Goal: Task Accomplishment & Management: Complete application form

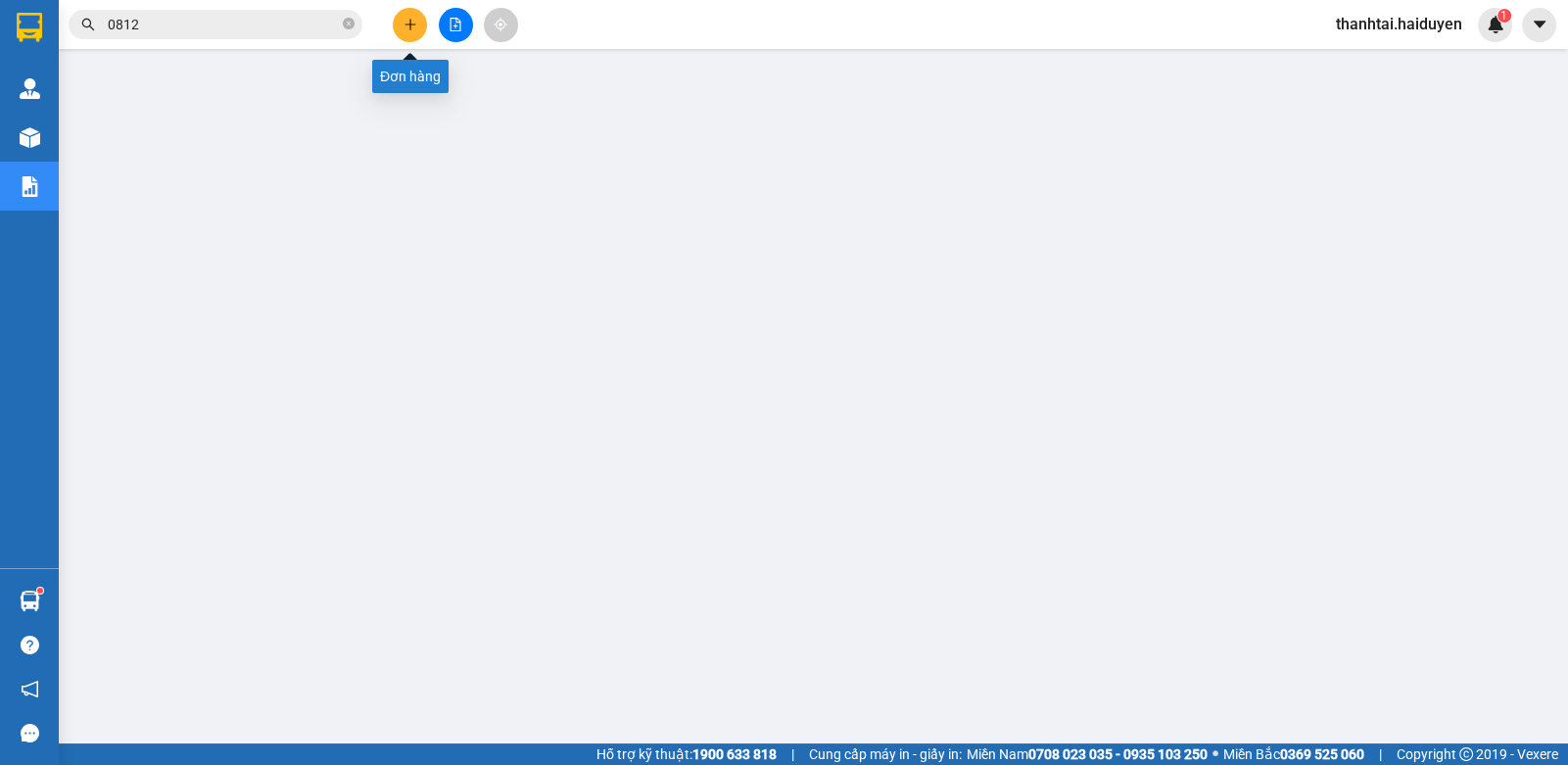
click at [412, 28] on icon "plus" at bounding box center [410, 25] width 14 height 14
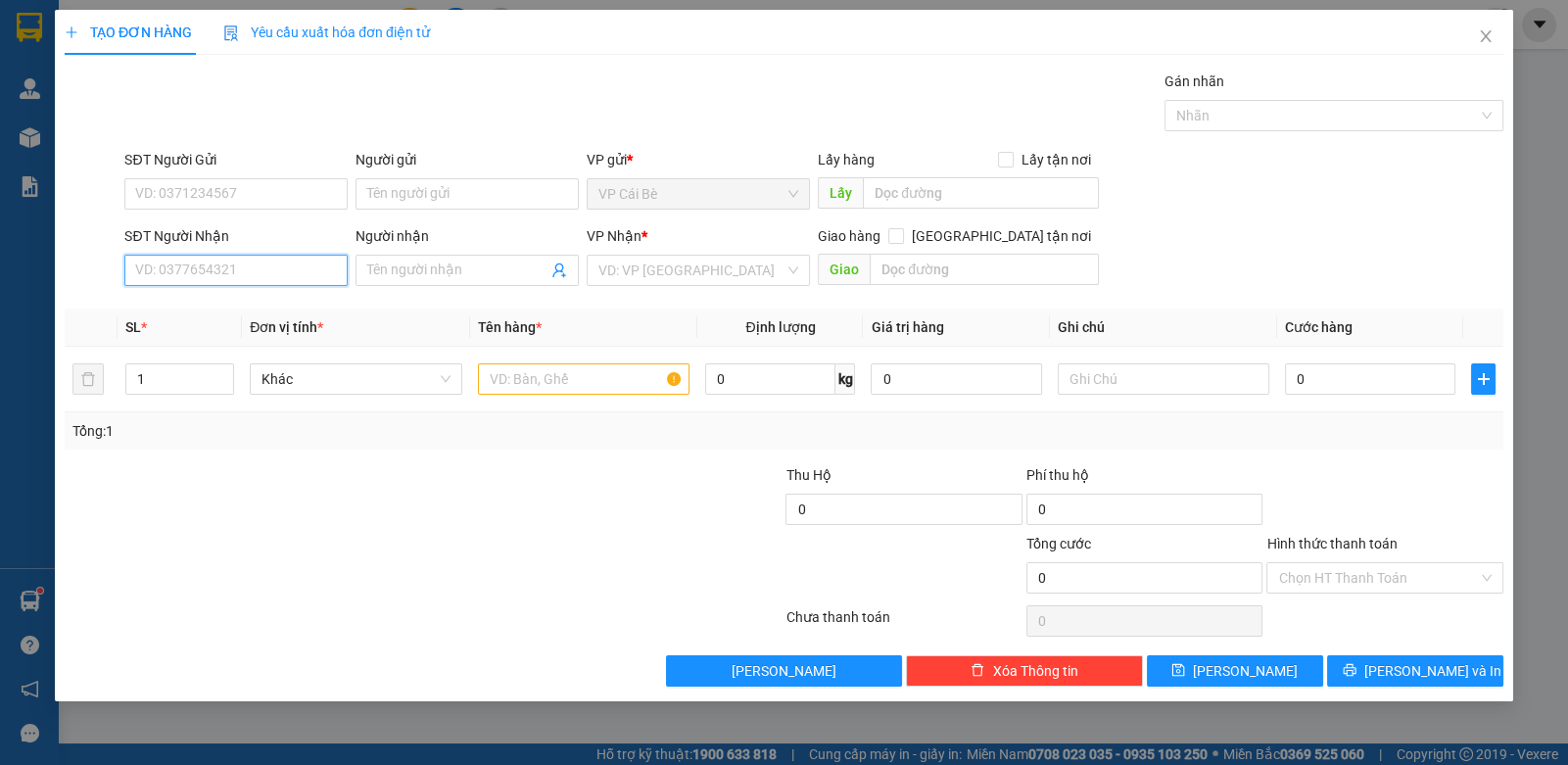
click at [272, 265] on input "SĐT Người Nhận" at bounding box center [236, 270] width 224 height 32
drag, startPoint x: 329, startPoint y: 332, endPoint x: 206, endPoint y: 258, distance: 143.5
click at [206, 259] on input "0908" at bounding box center [236, 270] width 224 height 32
type input "0908020711"
drag, startPoint x: 247, startPoint y: 302, endPoint x: 237, endPoint y: 292, distance: 14.1
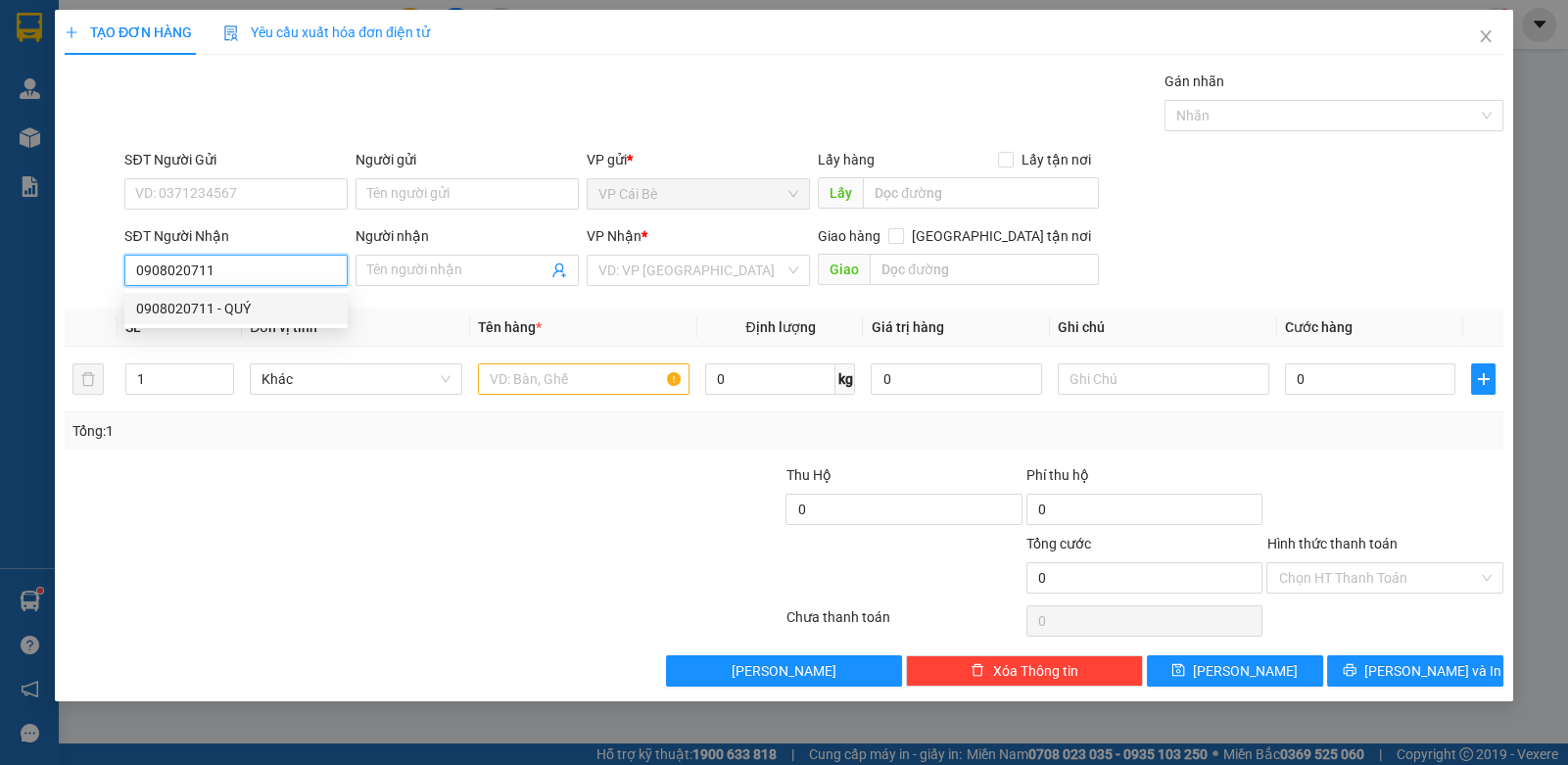
click at [249, 308] on div "0908020711 - QUÝ" at bounding box center [236, 309] width 200 height 22
type input "QUÝ"
type input "50.000"
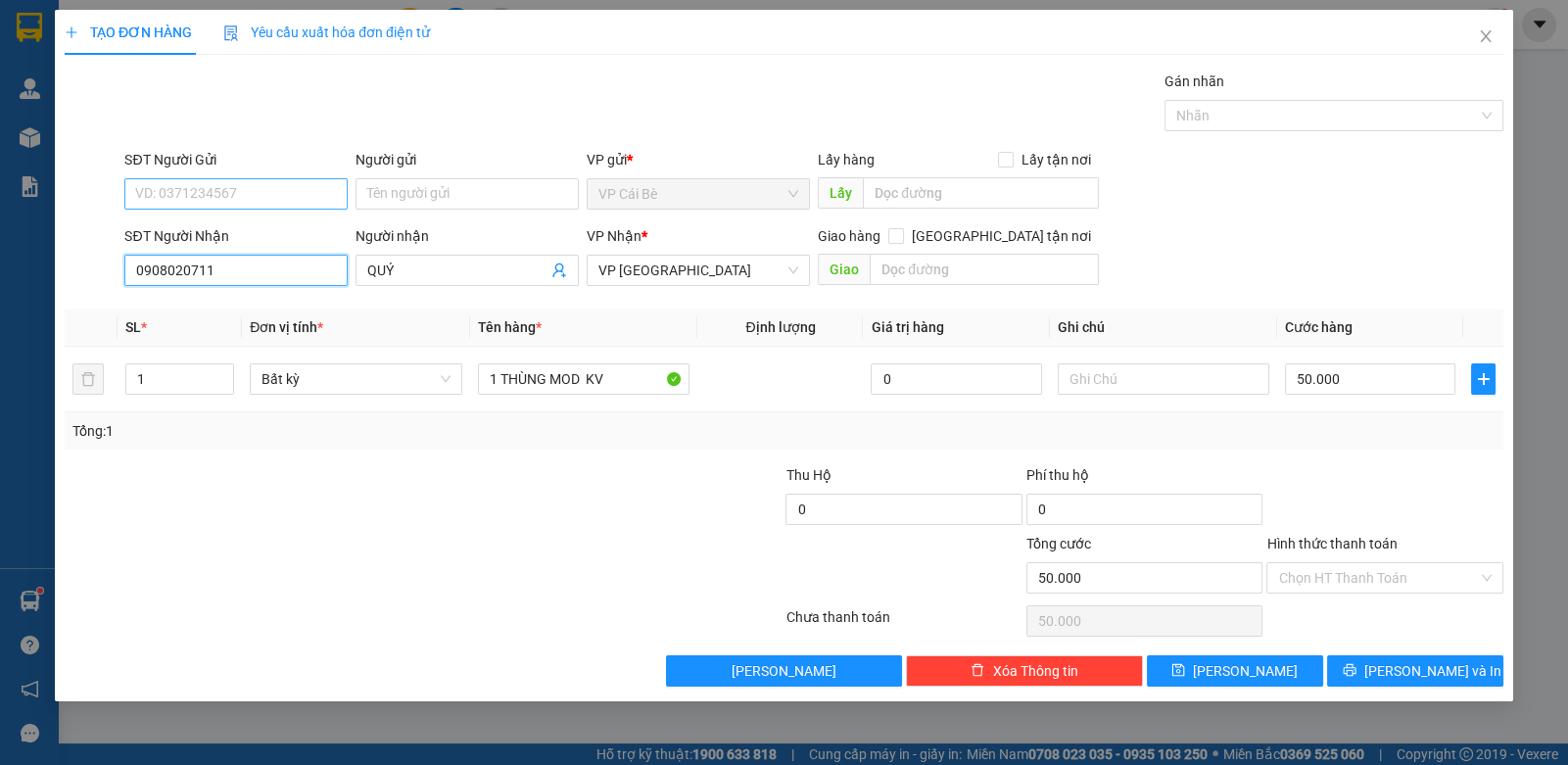
type input "0908020711"
click at [216, 189] on input "SĐT Người Gửi" at bounding box center [236, 194] width 224 height 32
click at [236, 257] on div "0933093310 - YẾN" at bounding box center [236, 263] width 200 height 22
type input "0933093310"
type input "YẾN"
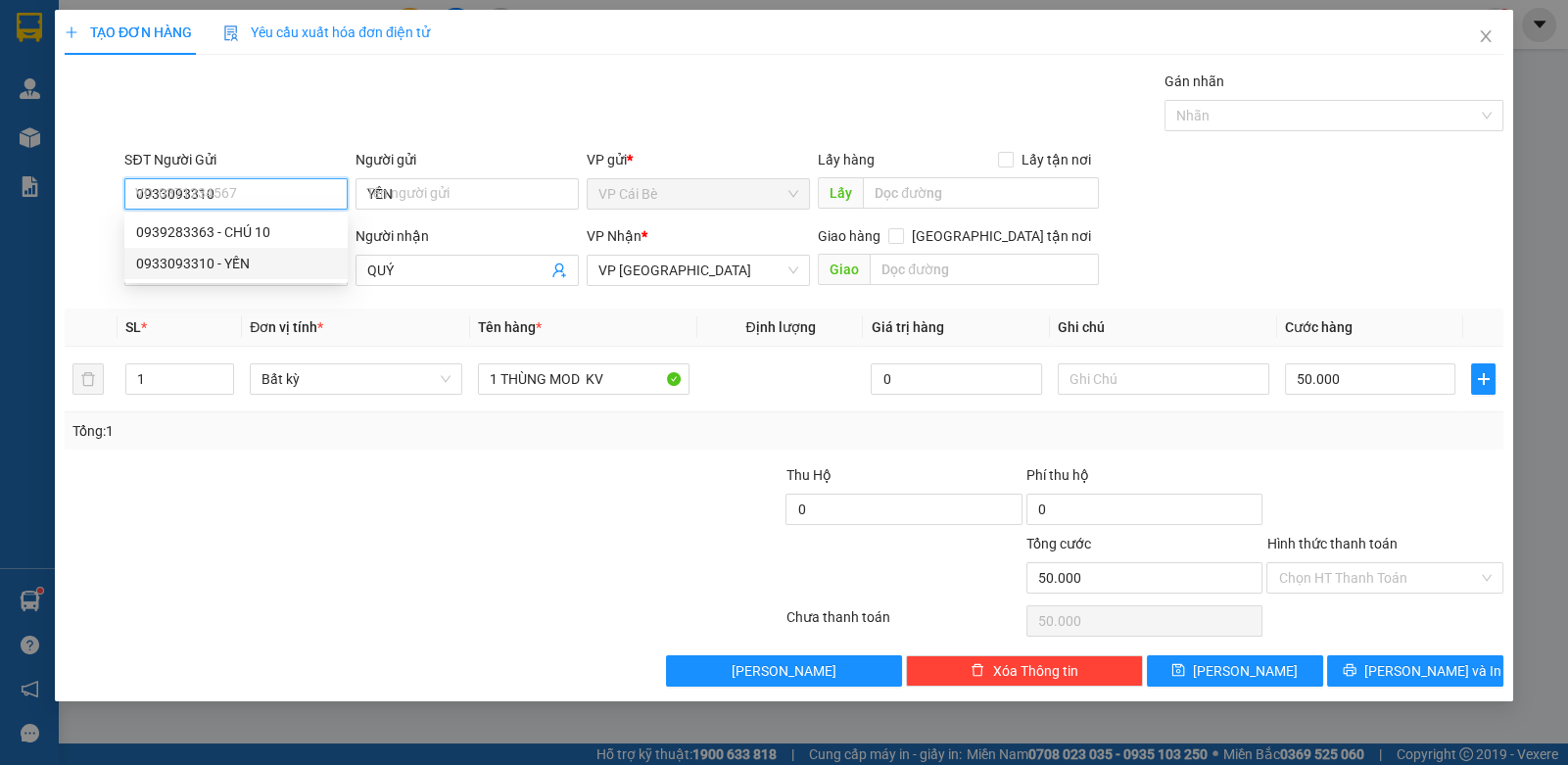
type input "30.000"
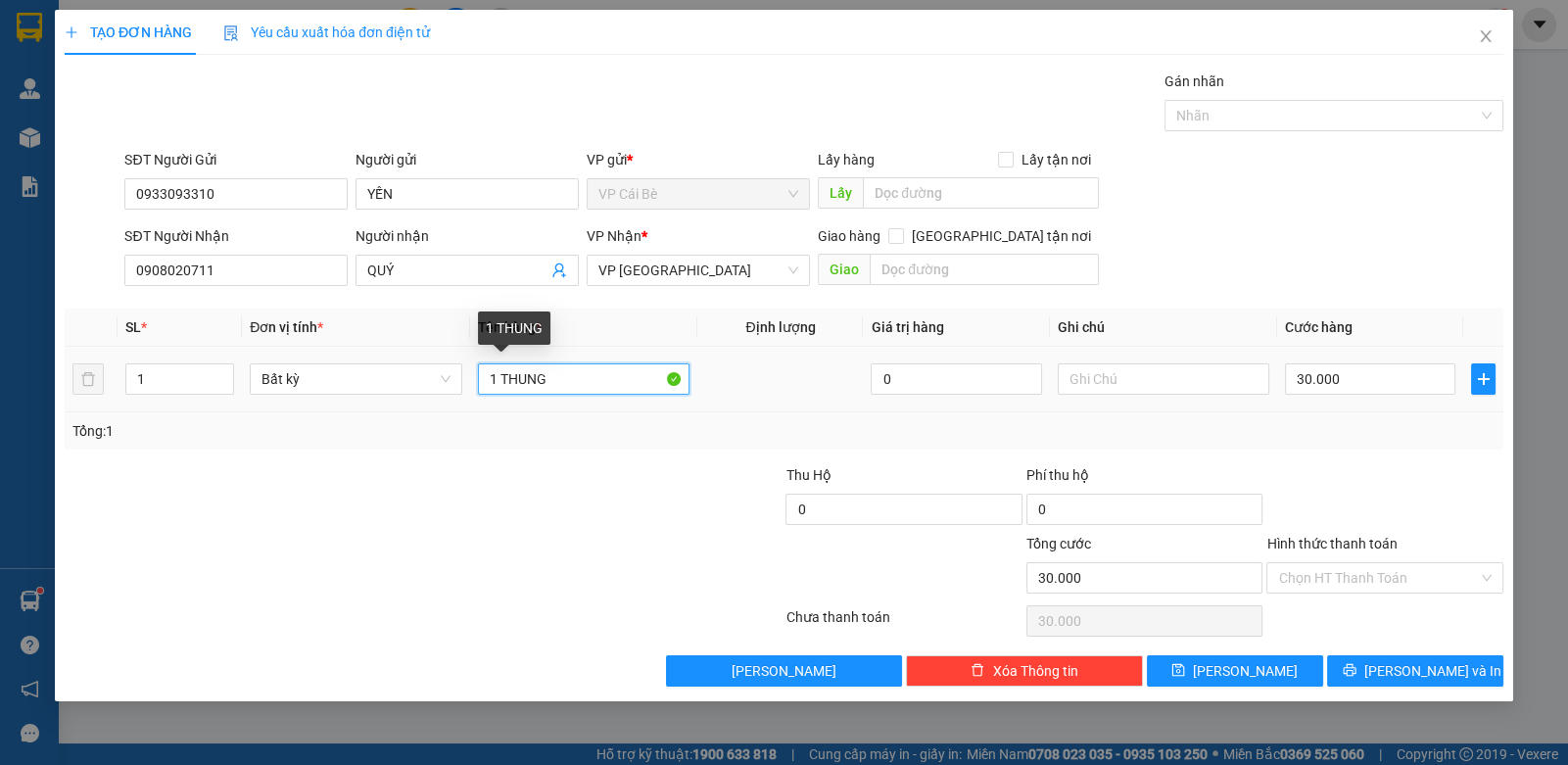
drag, startPoint x: 575, startPoint y: 385, endPoint x: 592, endPoint y: 339, distance: 49.0
click at [578, 367] on input "1 THUNG" at bounding box center [584, 380] width 213 height 32
type input "1"
type input "1 tui kv"
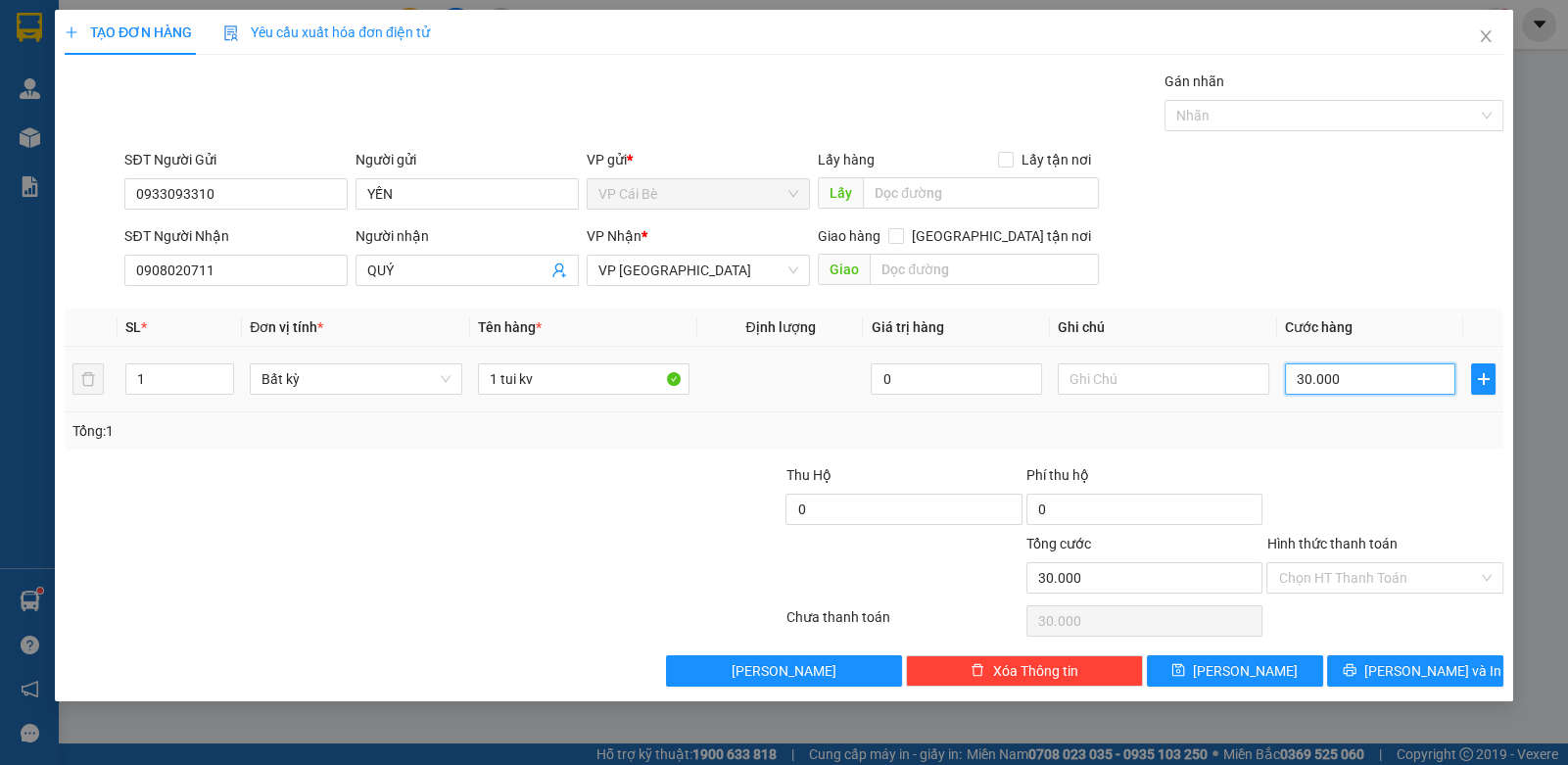
click at [1354, 373] on input "30.000" at bounding box center [1370, 380] width 170 height 32
type input "0"
type input "2"
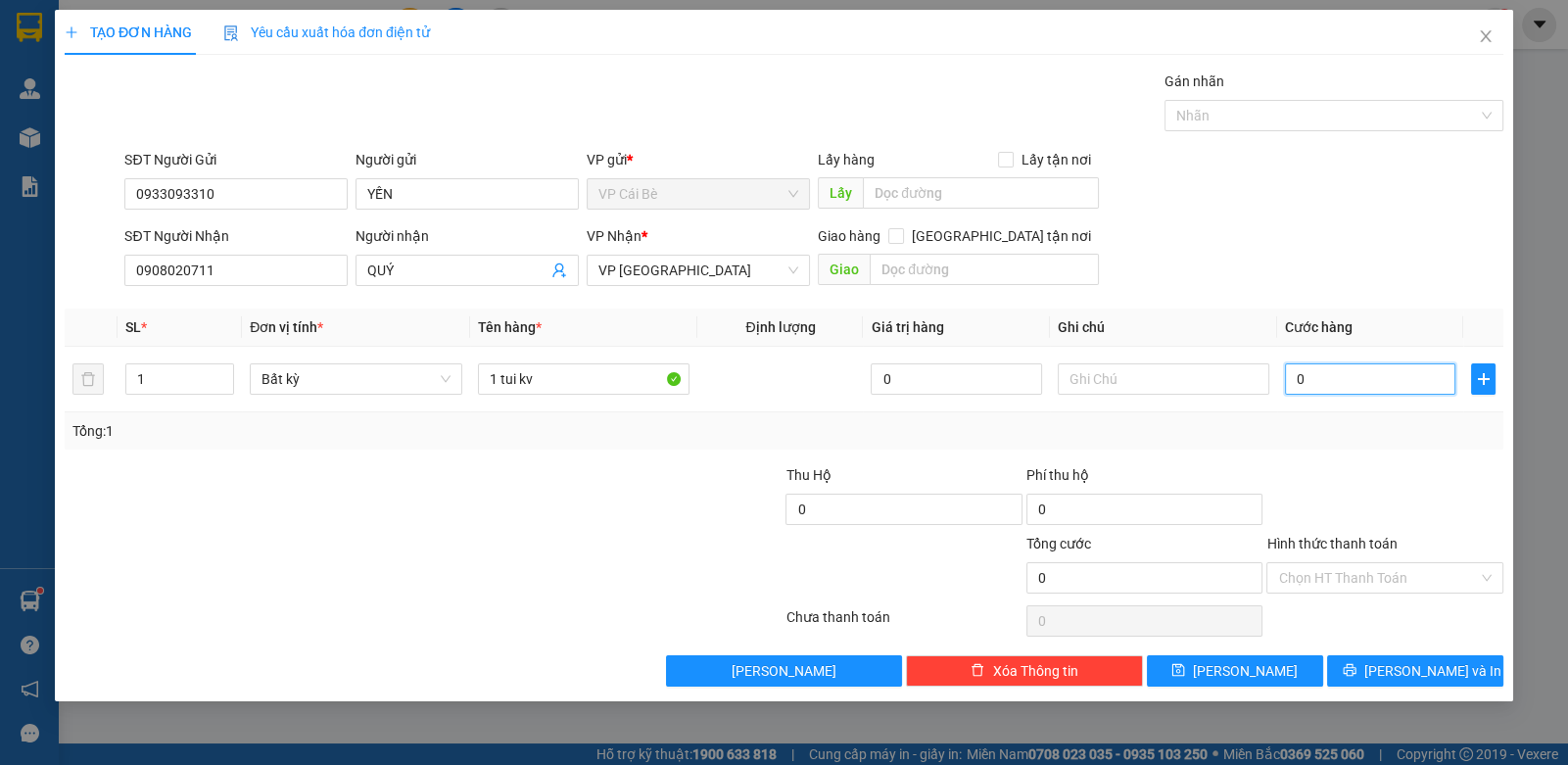
type input "2"
type input "02"
type input "20"
type input "020"
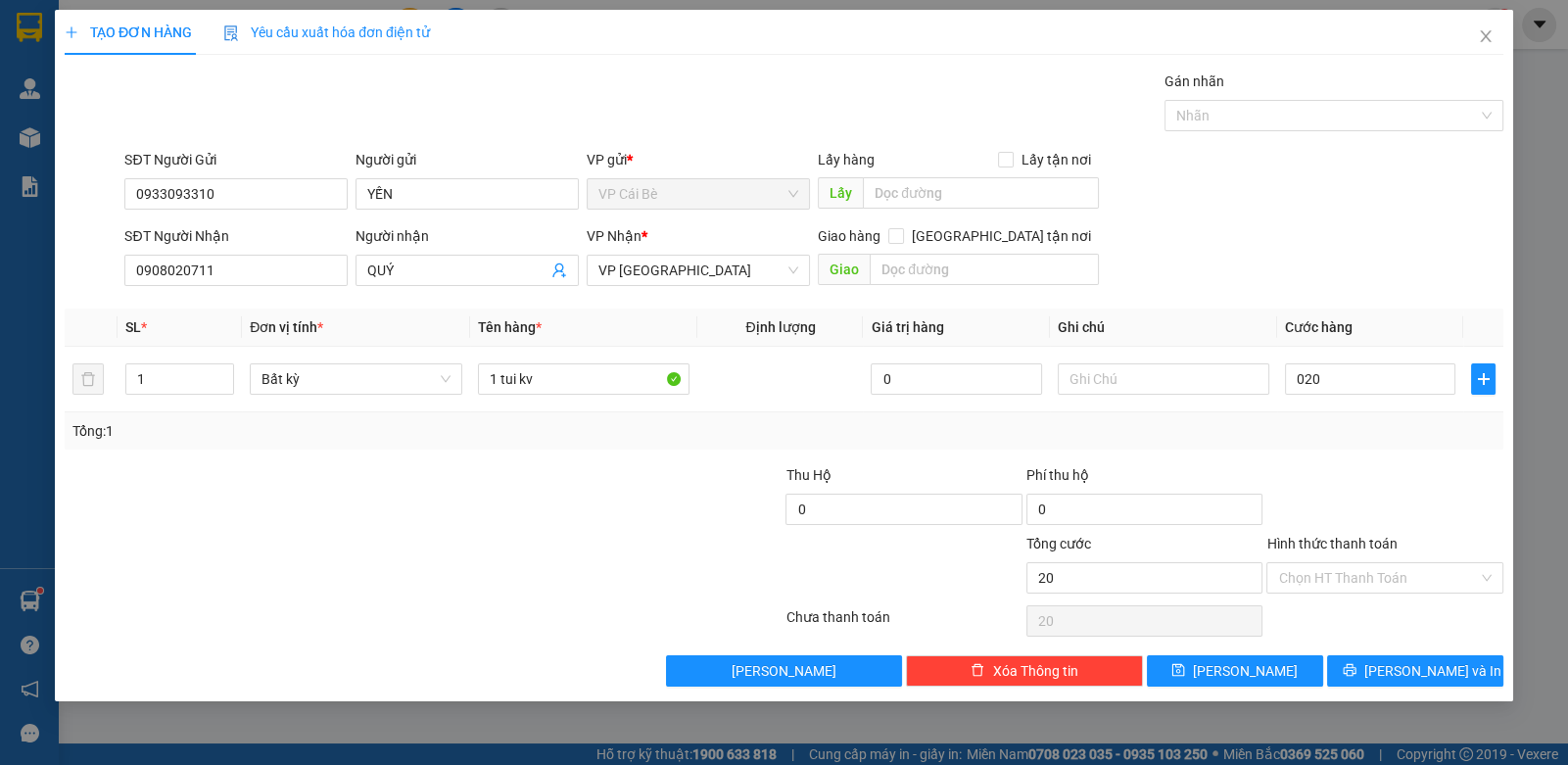
type input "20.000"
click at [1238, 202] on div "SĐT Người Gửi 0933093310 Người gửi YẾN VP gửi * VP [PERSON_NAME] Lấy hàng Lấy t…" at bounding box center [813, 183] width 1387 height 69
click at [1358, 579] on input "Hình thức thanh toán" at bounding box center [1378, 578] width 199 height 30
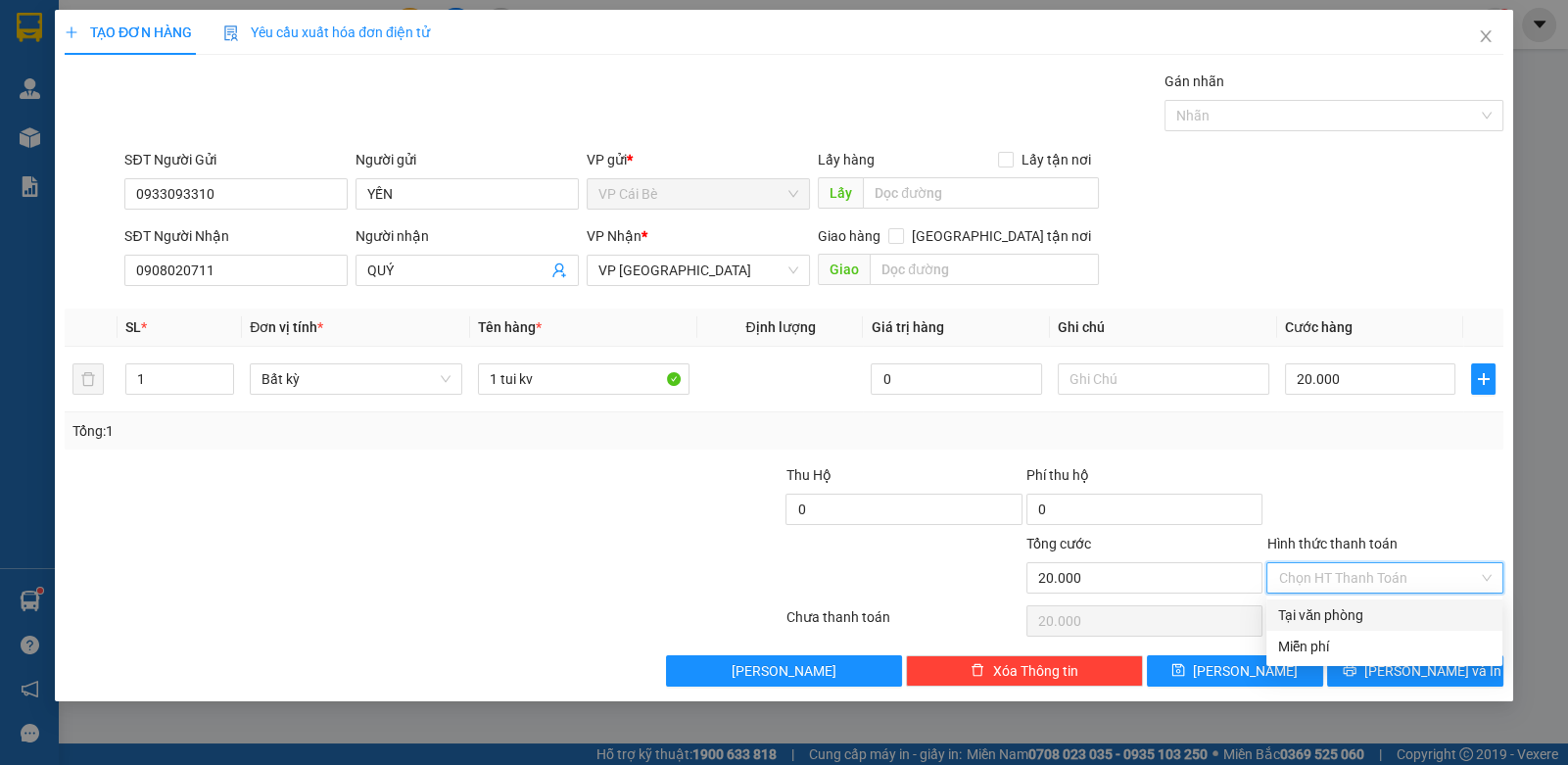
drag, startPoint x: 1337, startPoint y: 611, endPoint x: 1364, endPoint y: 645, distance: 43.4
click at [1354, 626] on div "Tại văn phòng" at bounding box center [1384, 615] width 236 height 32
type input "0"
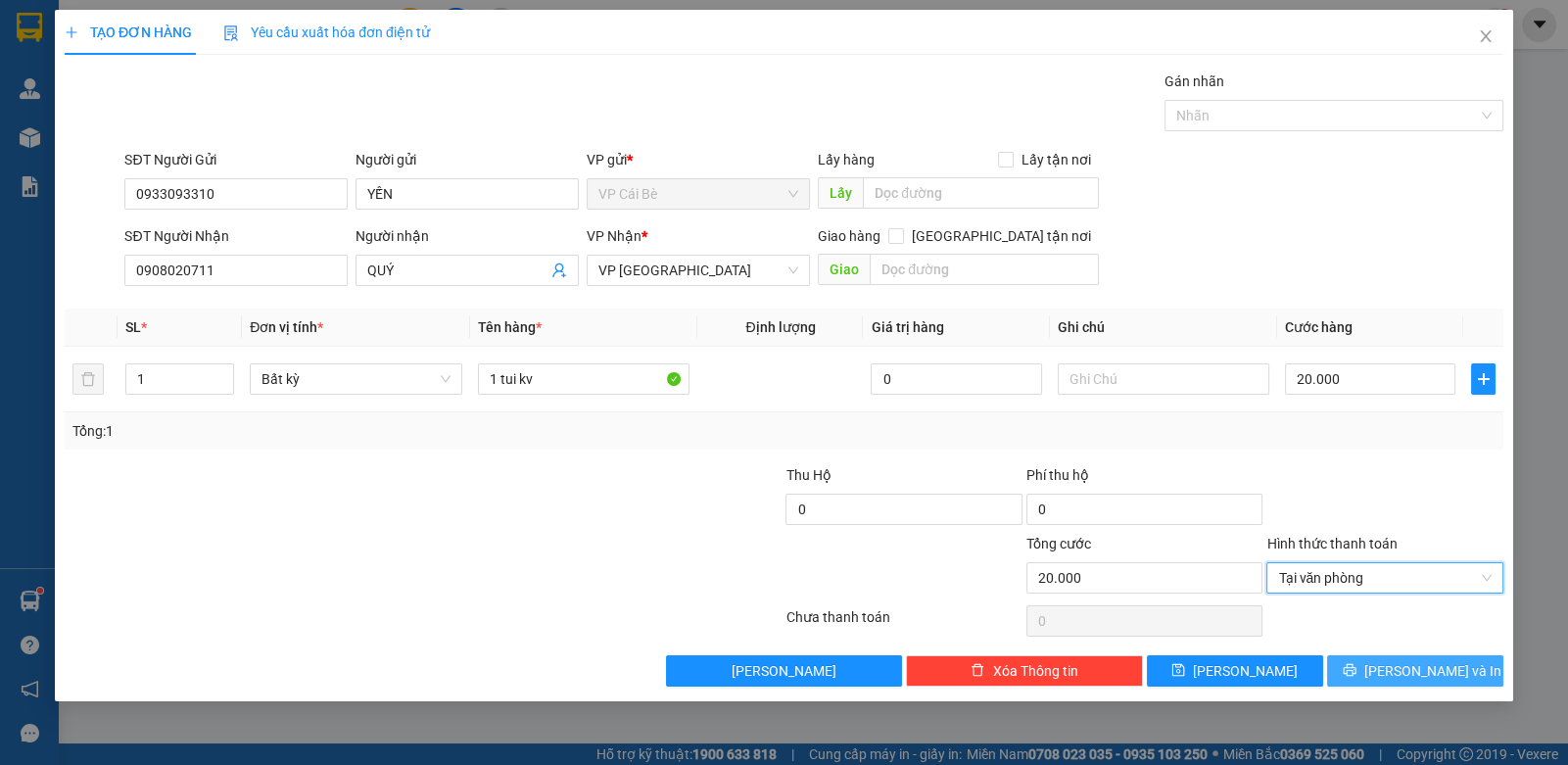
drag, startPoint x: 1385, startPoint y: 663, endPoint x: 1395, endPoint y: 652, distance: 14.9
click at [1394, 658] on button "[PERSON_NAME] và In" at bounding box center [1415, 671] width 176 height 32
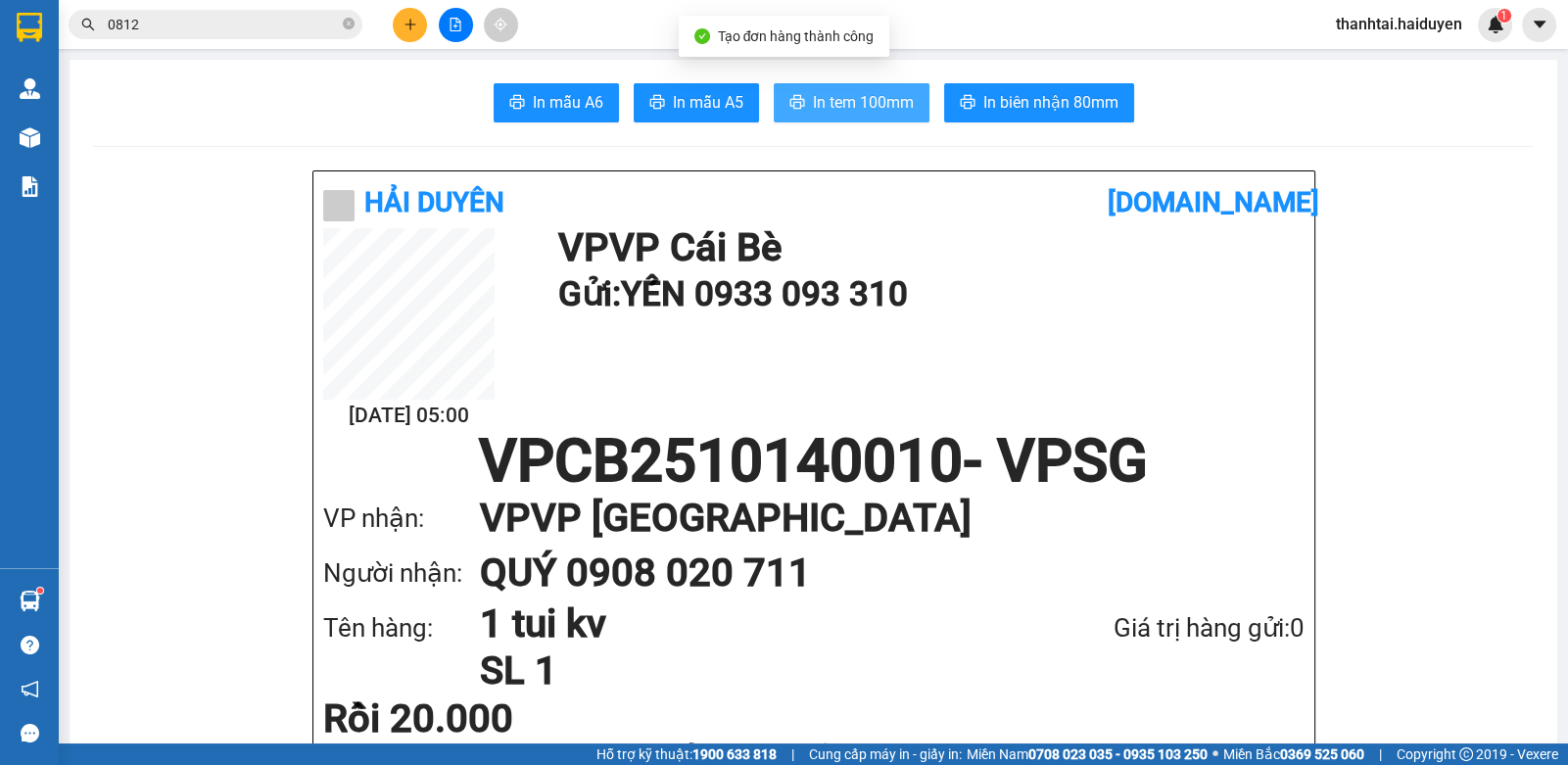
click at [872, 107] on span "In tem 100mm" at bounding box center [863, 102] width 101 height 25
